Goal: Information Seeking & Learning: Check status

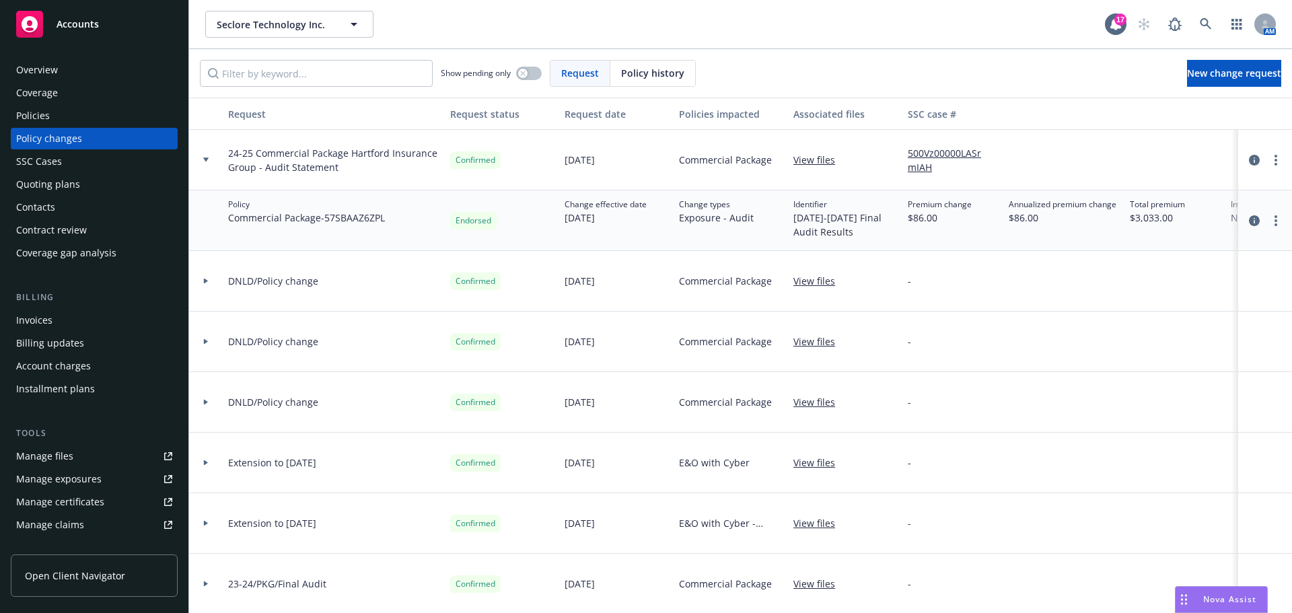
scroll to position [977, 0]
